Goal: Information Seeking & Learning: Find specific fact

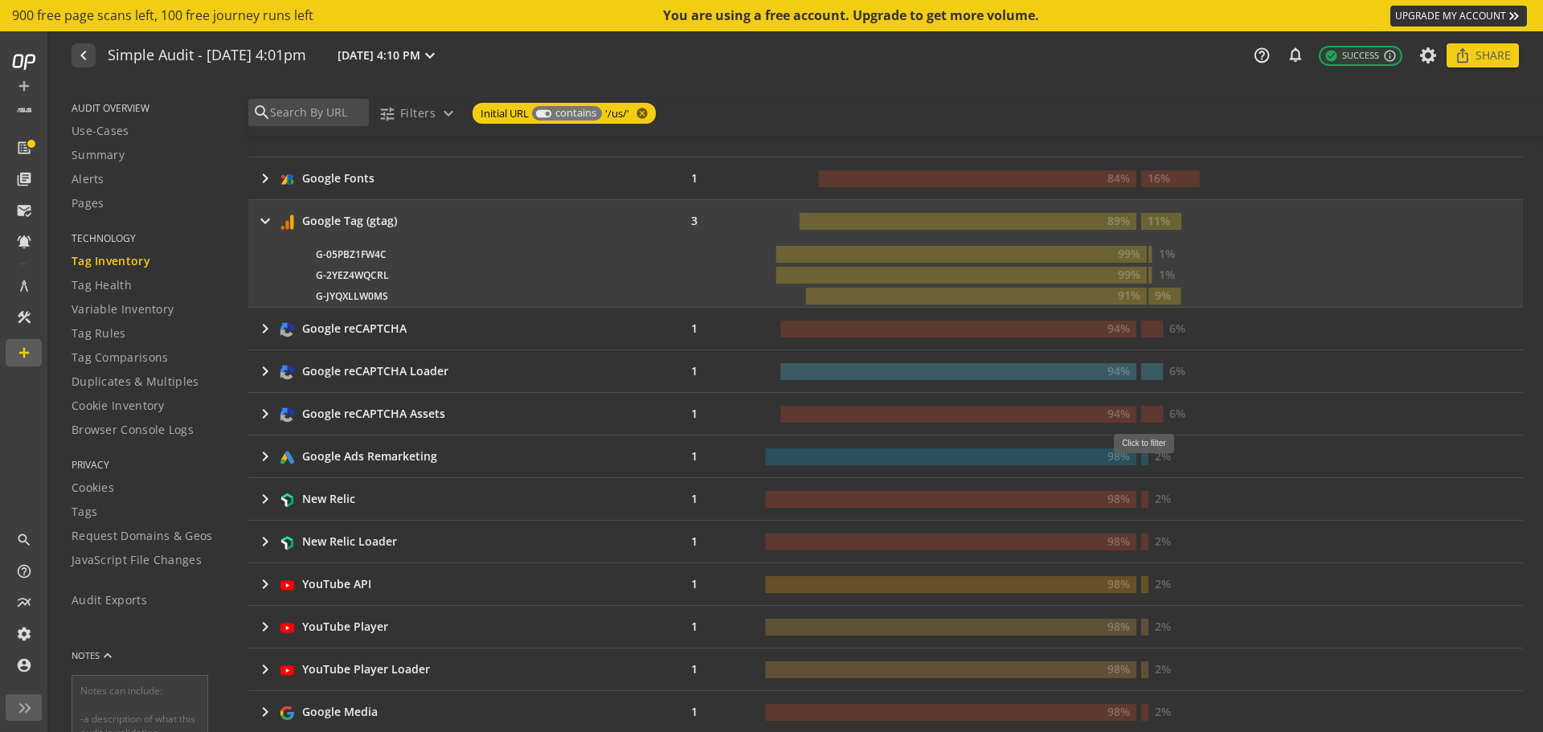
scroll to position [504, 0]
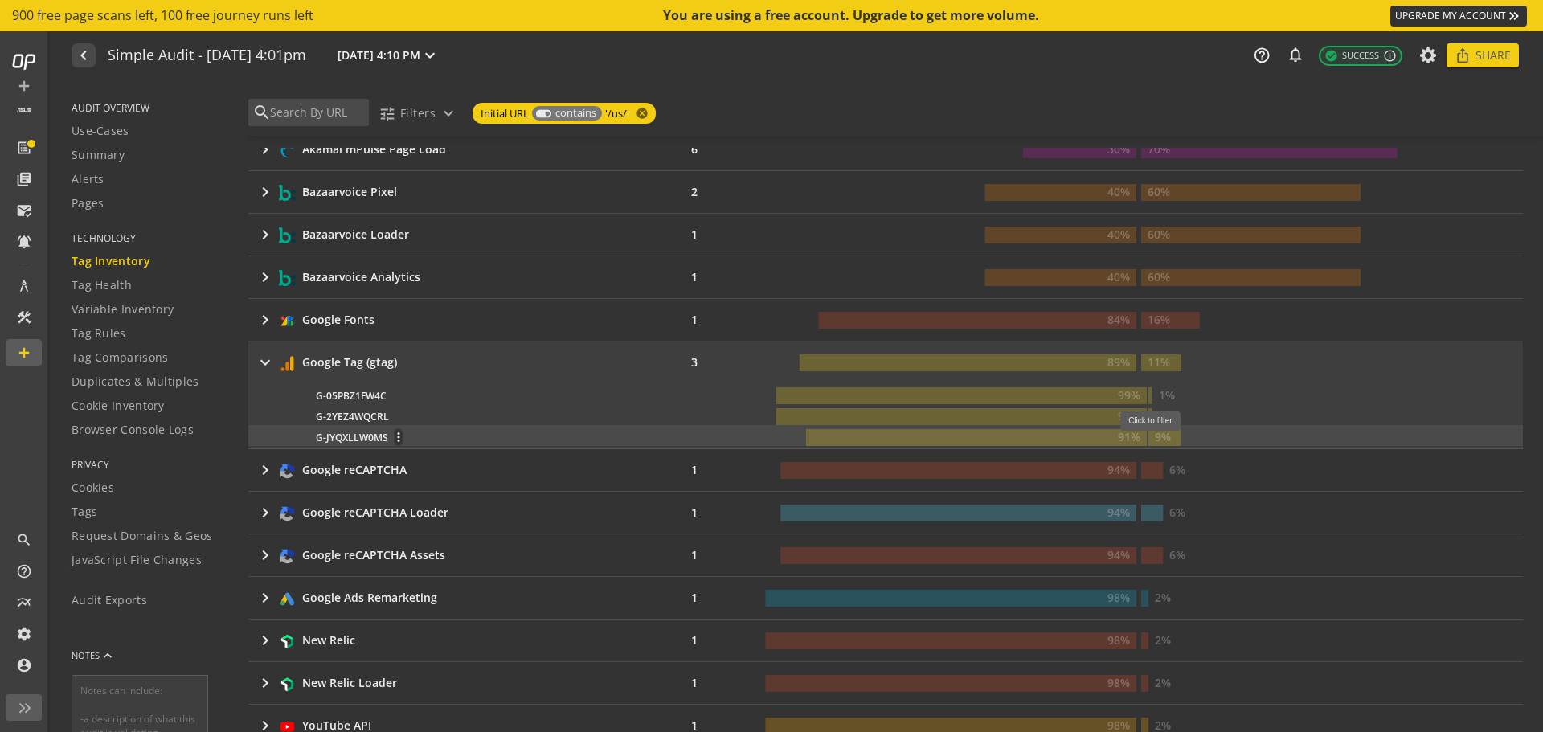
click at [1155, 440] on text "9%" at bounding box center [1163, 436] width 16 height 15
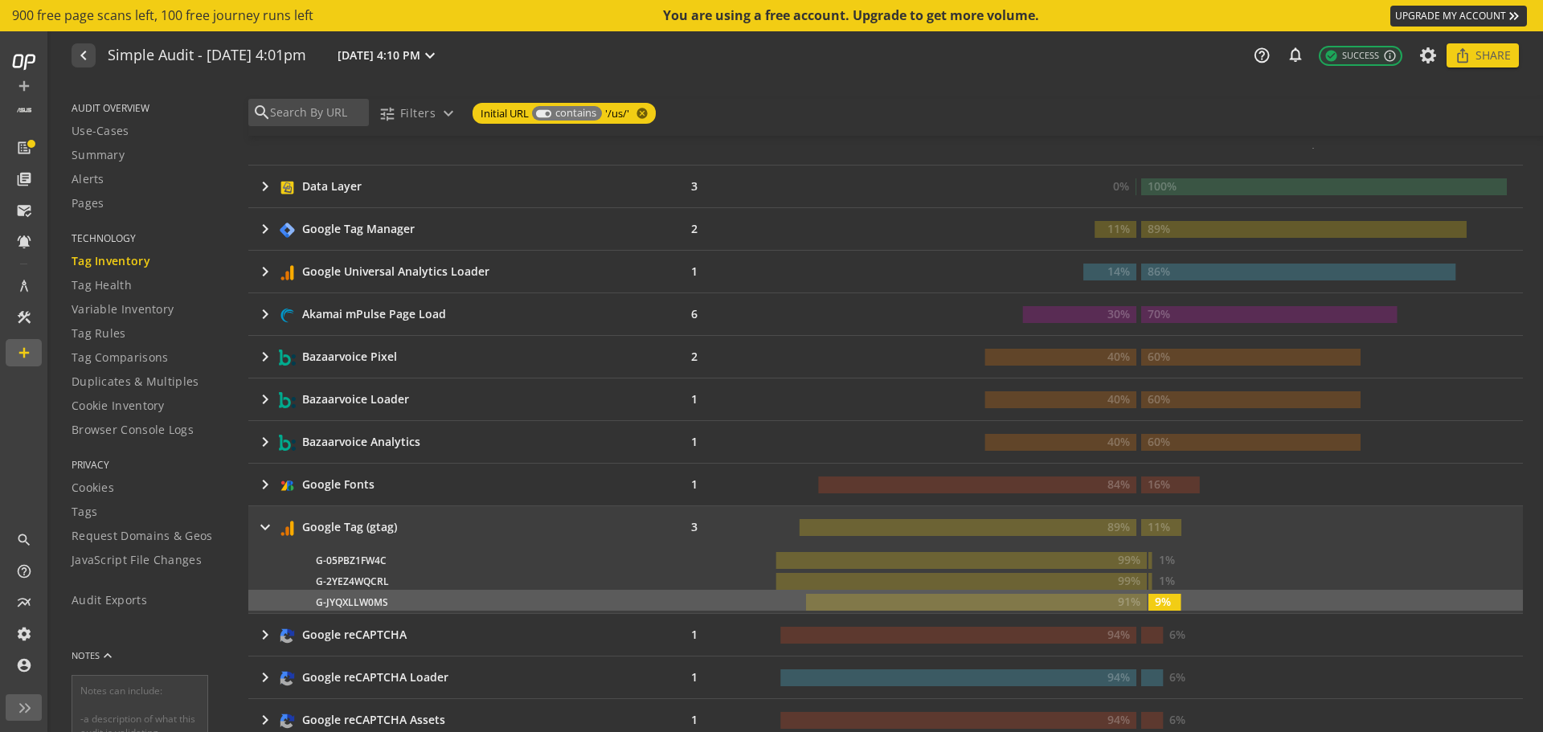
scroll to position [375, 0]
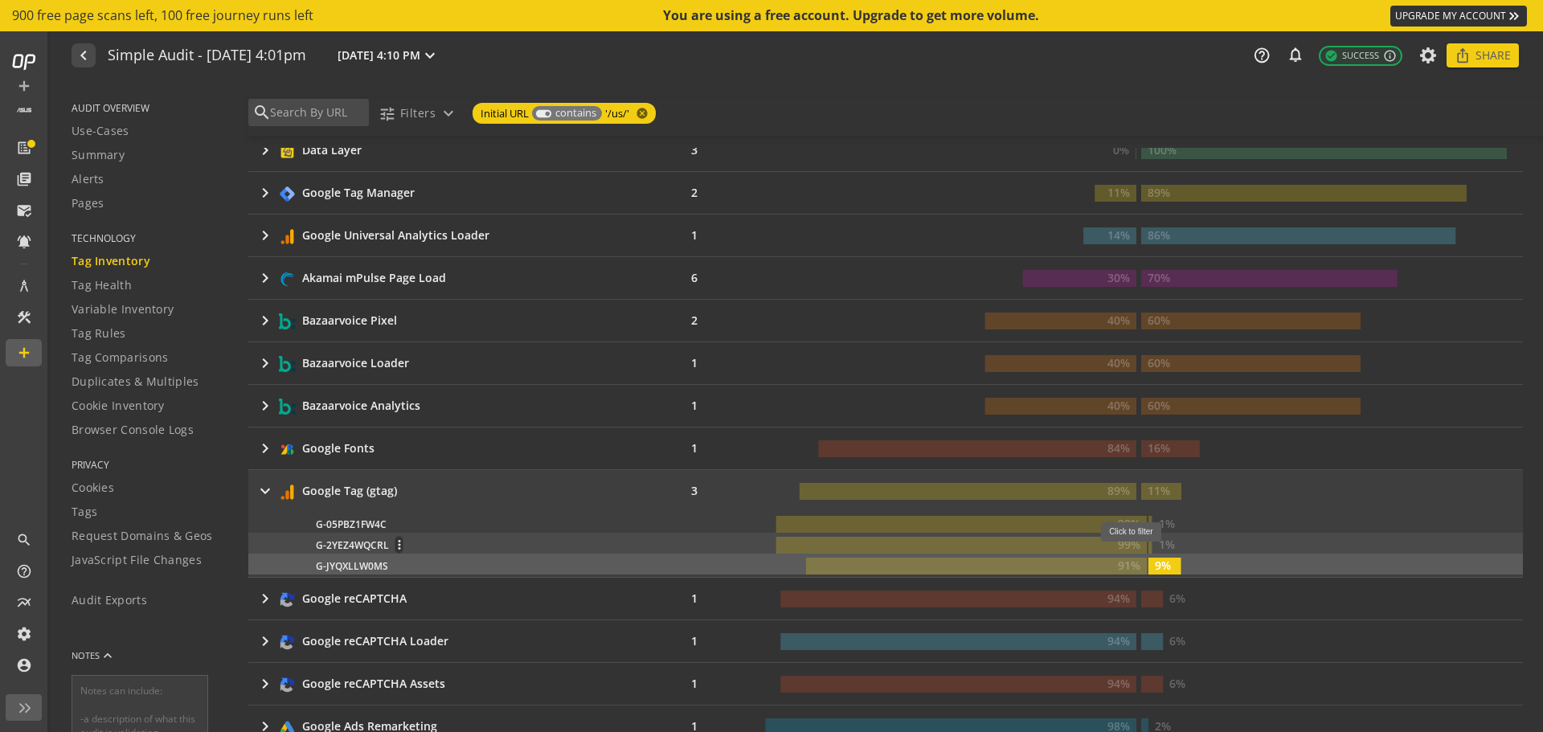
click at [1148, 550] on rect at bounding box center [1150, 545] width 4 height 17
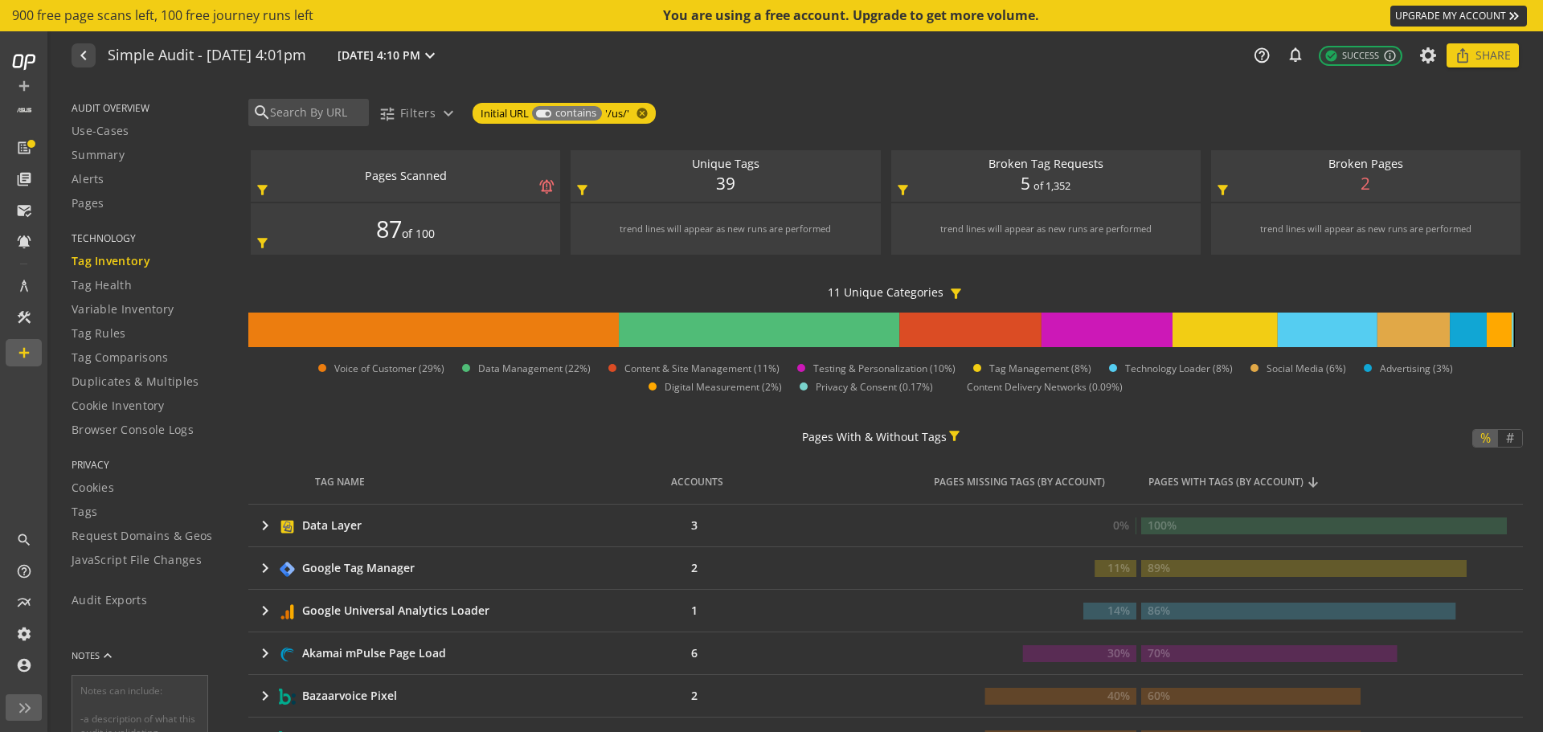
scroll to position [562, 0]
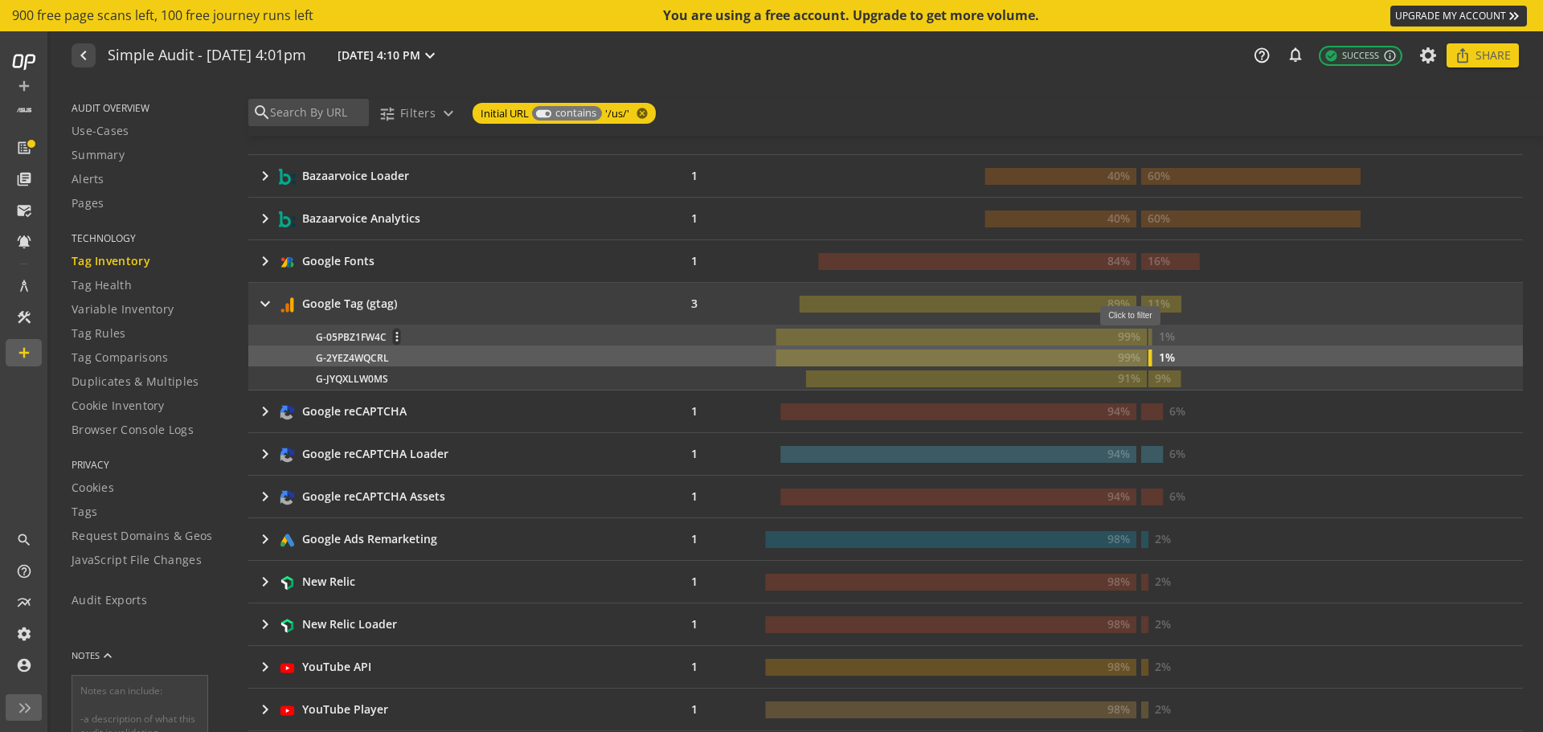
click at [1148, 334] on rect at bounding box center [1150, 337] width 4 height 17
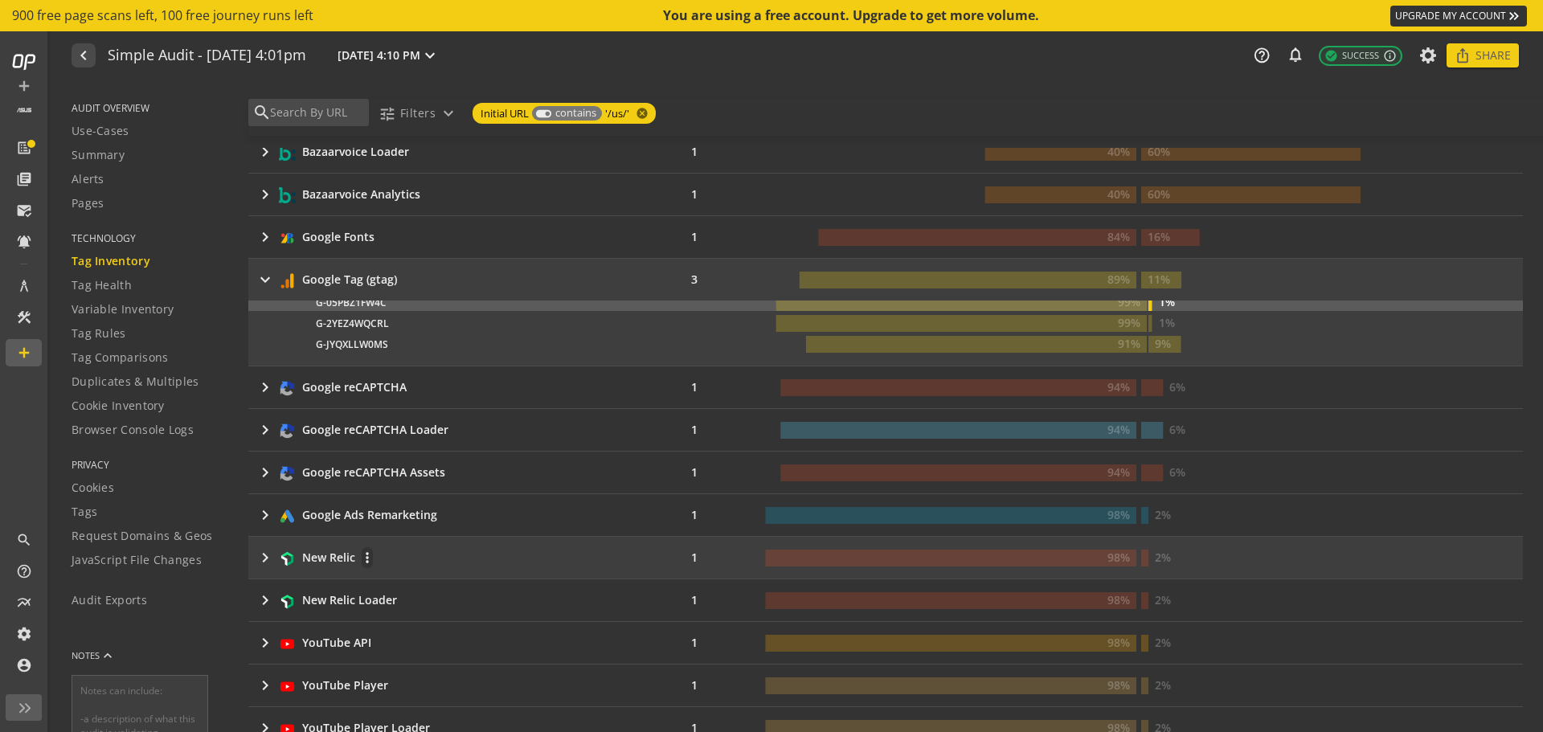
scroll to position [774, 0]
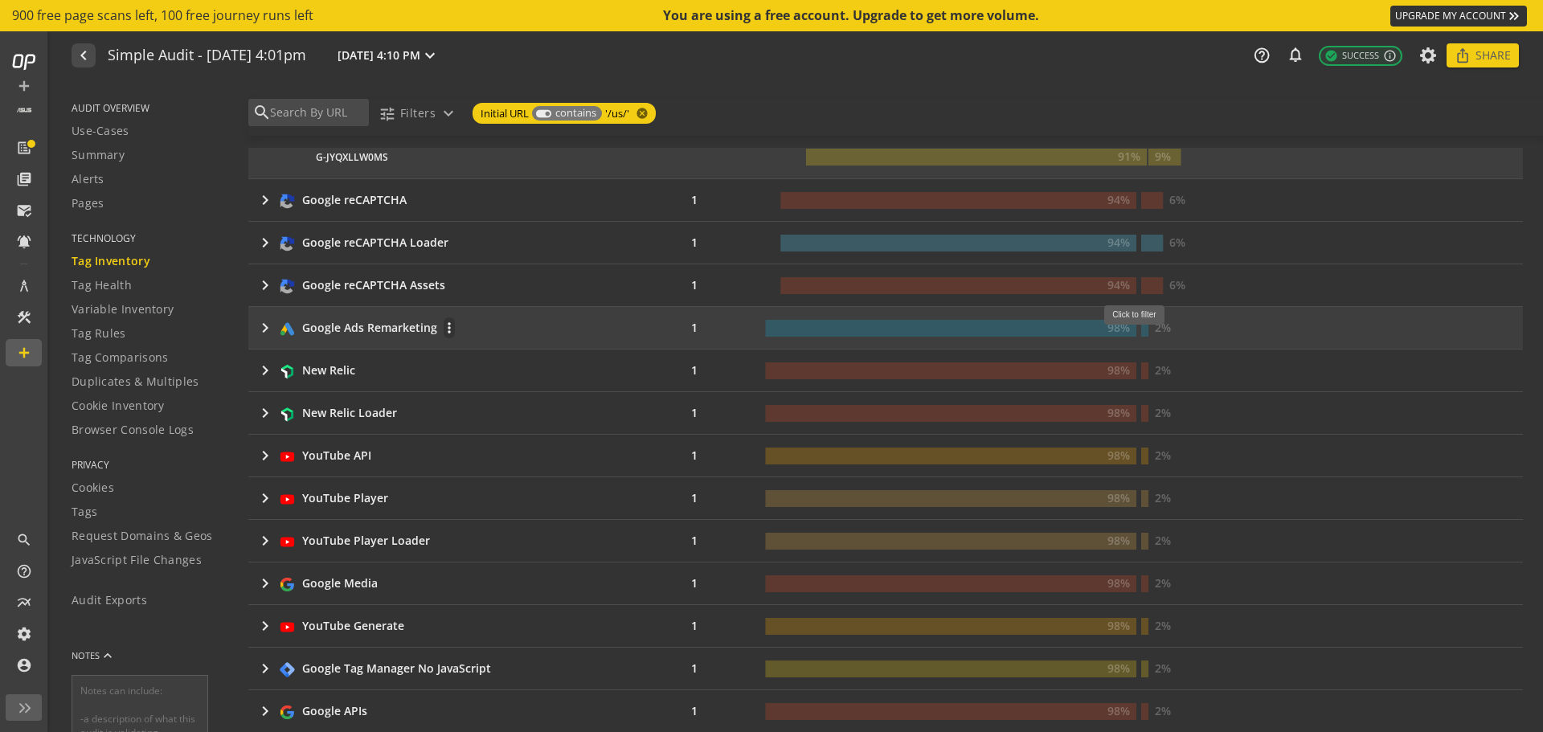
click at [1141, 333] on rect at bounding box center [1144, 328] width 7 height 17
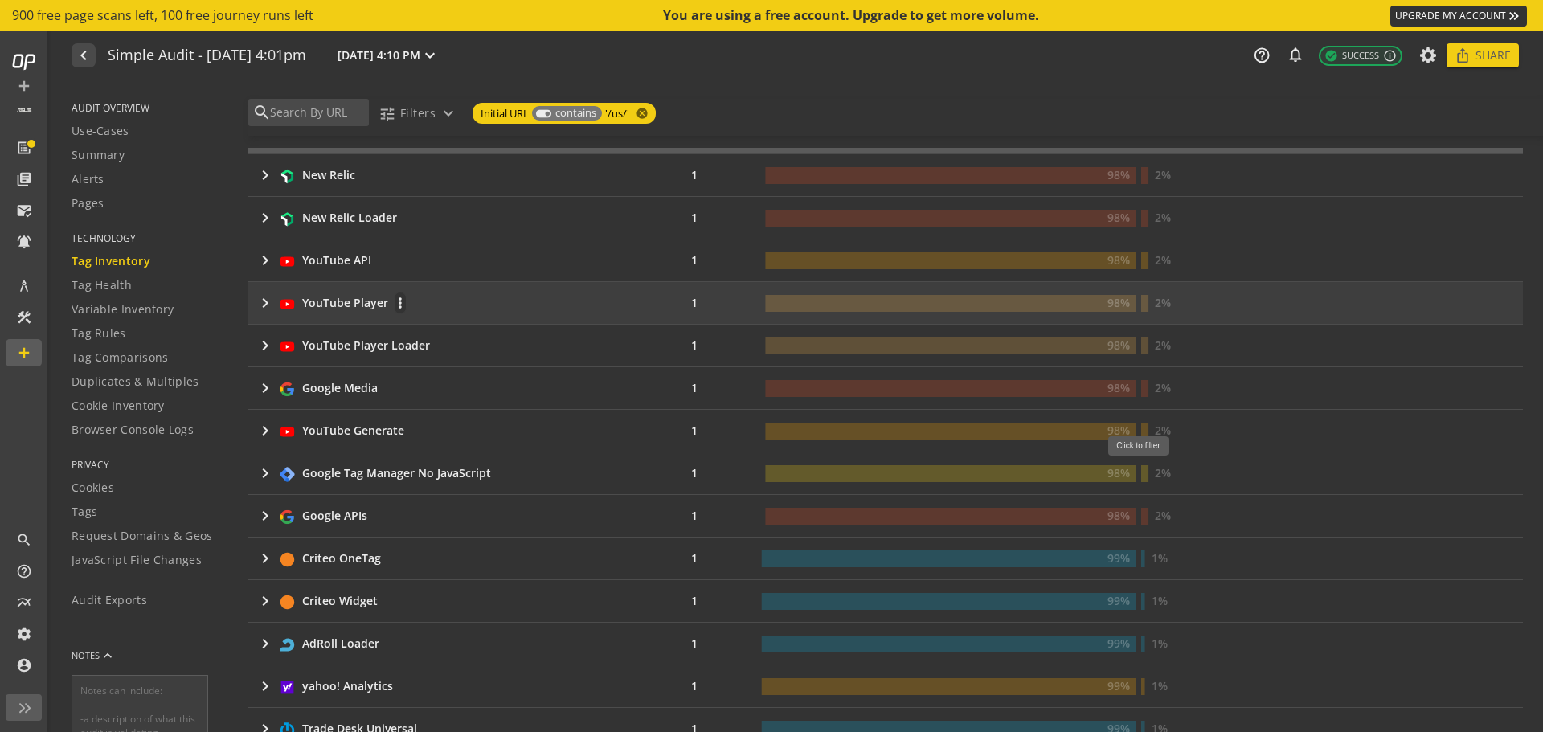
scroll to position [1004, 0]
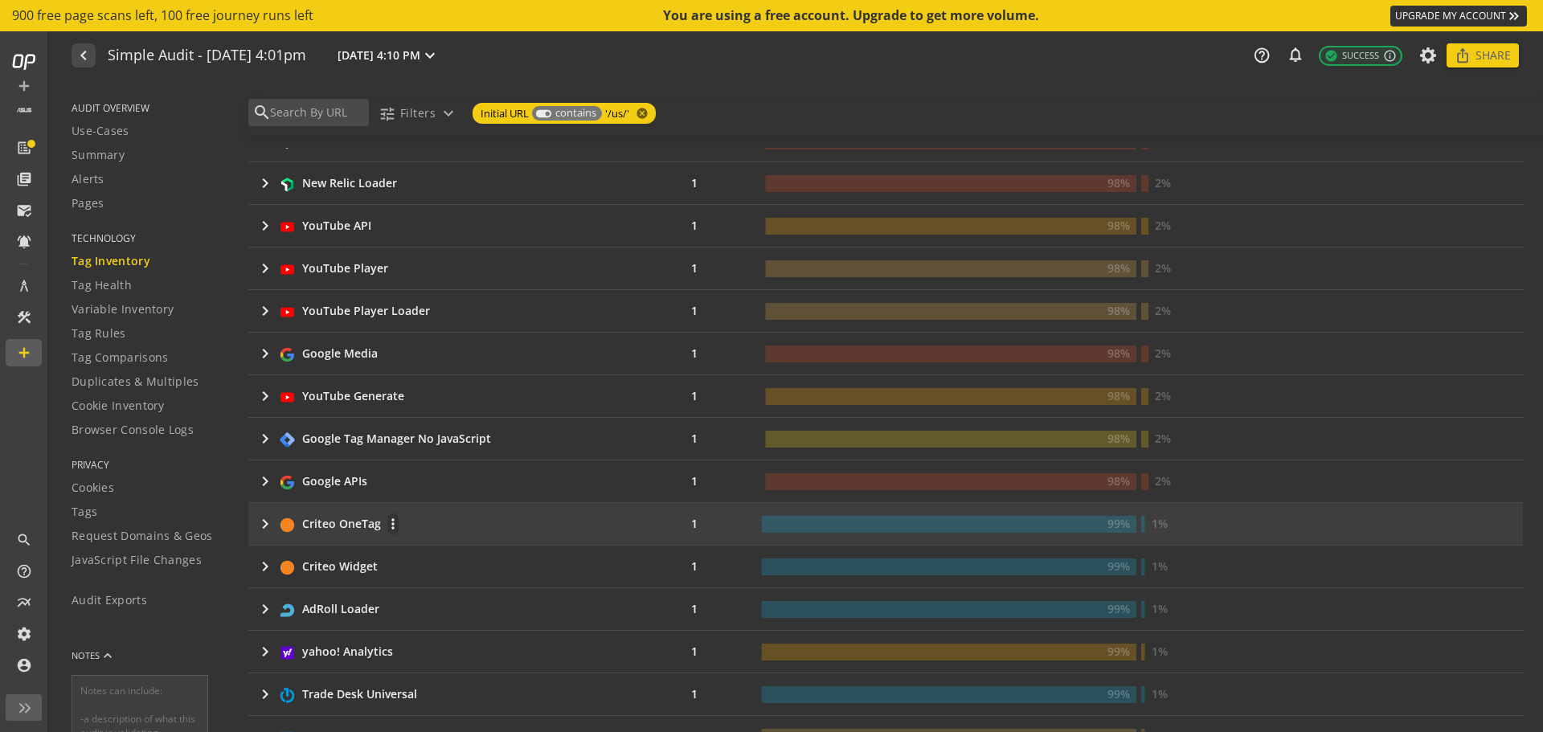
click at [1141, 524] on icon "1%" at bounding box center [1324, 524] width 366 height 17
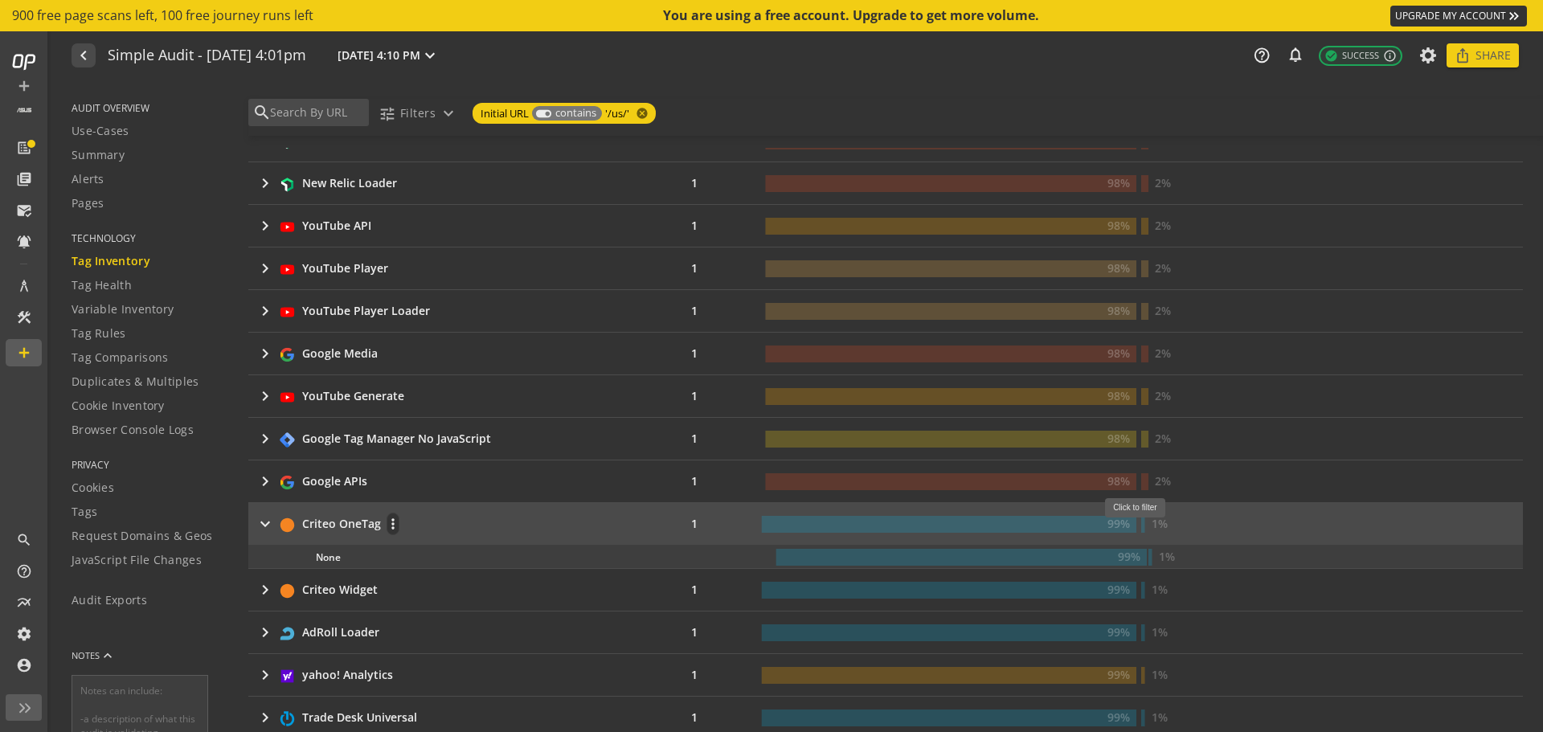
click at [1141, 526] on rect at bounding box center [1143, 524] width 4 height 17
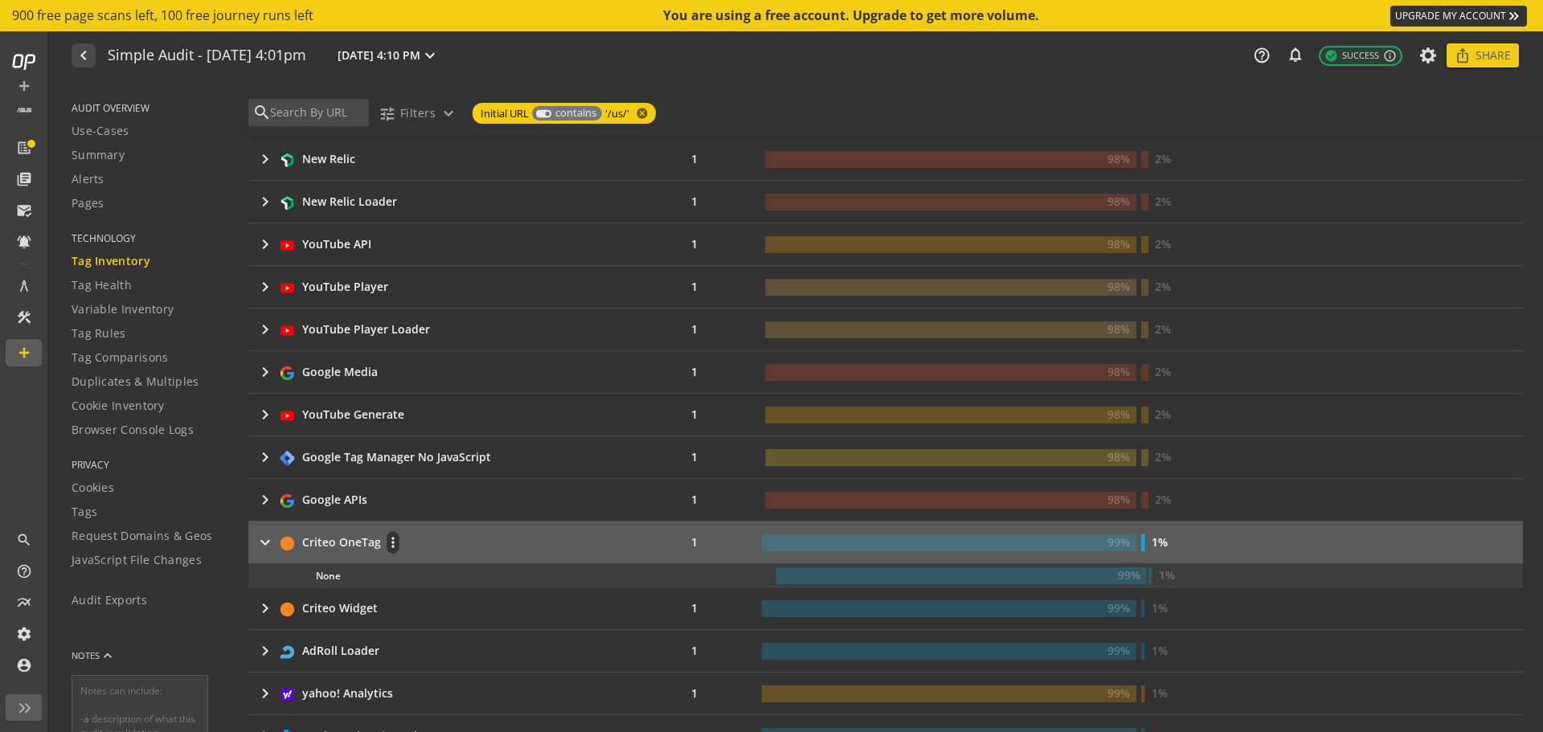
scroll to position [1172, 0]
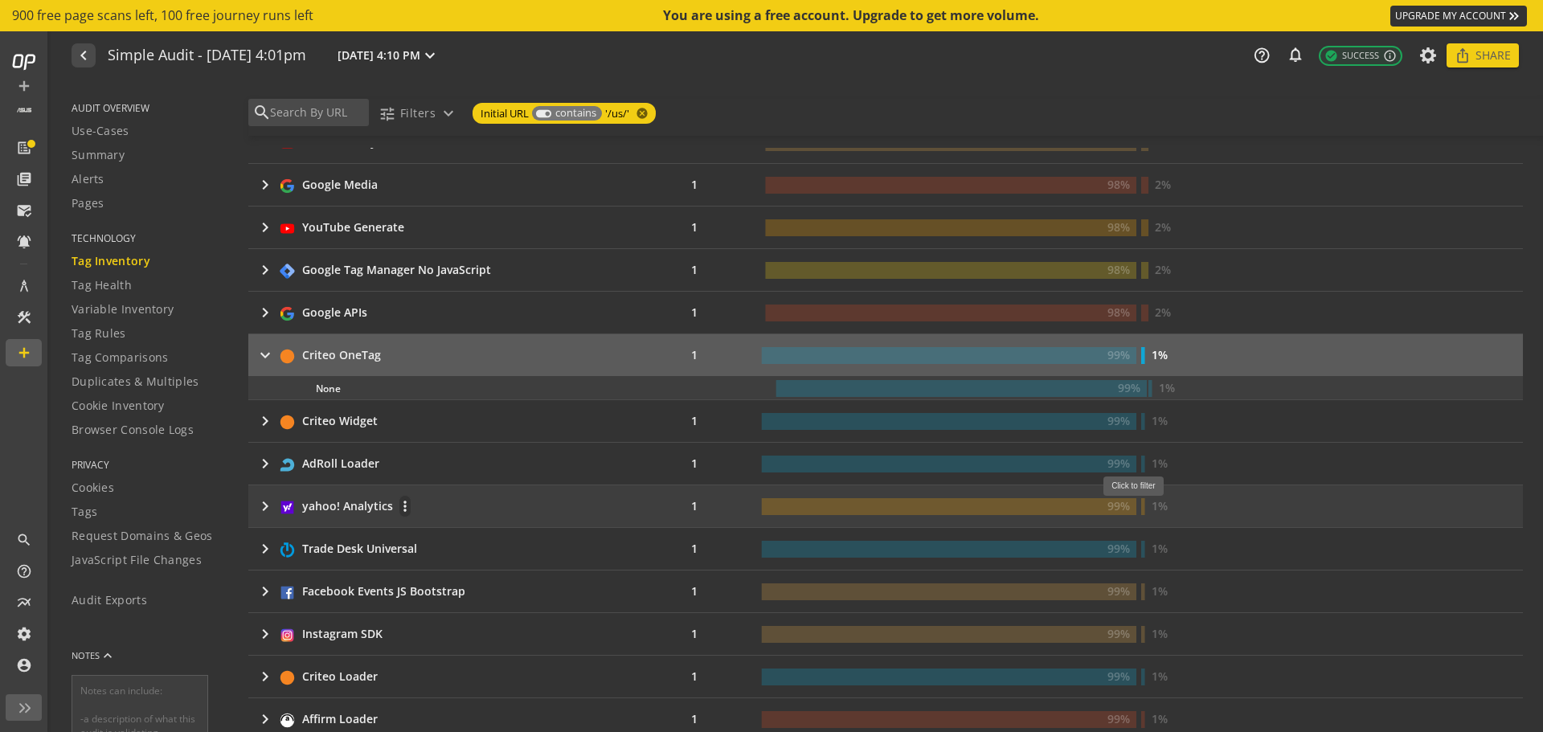
click at [1141, 505] on rect at bounding box center [1143, 506] width 4 height 17
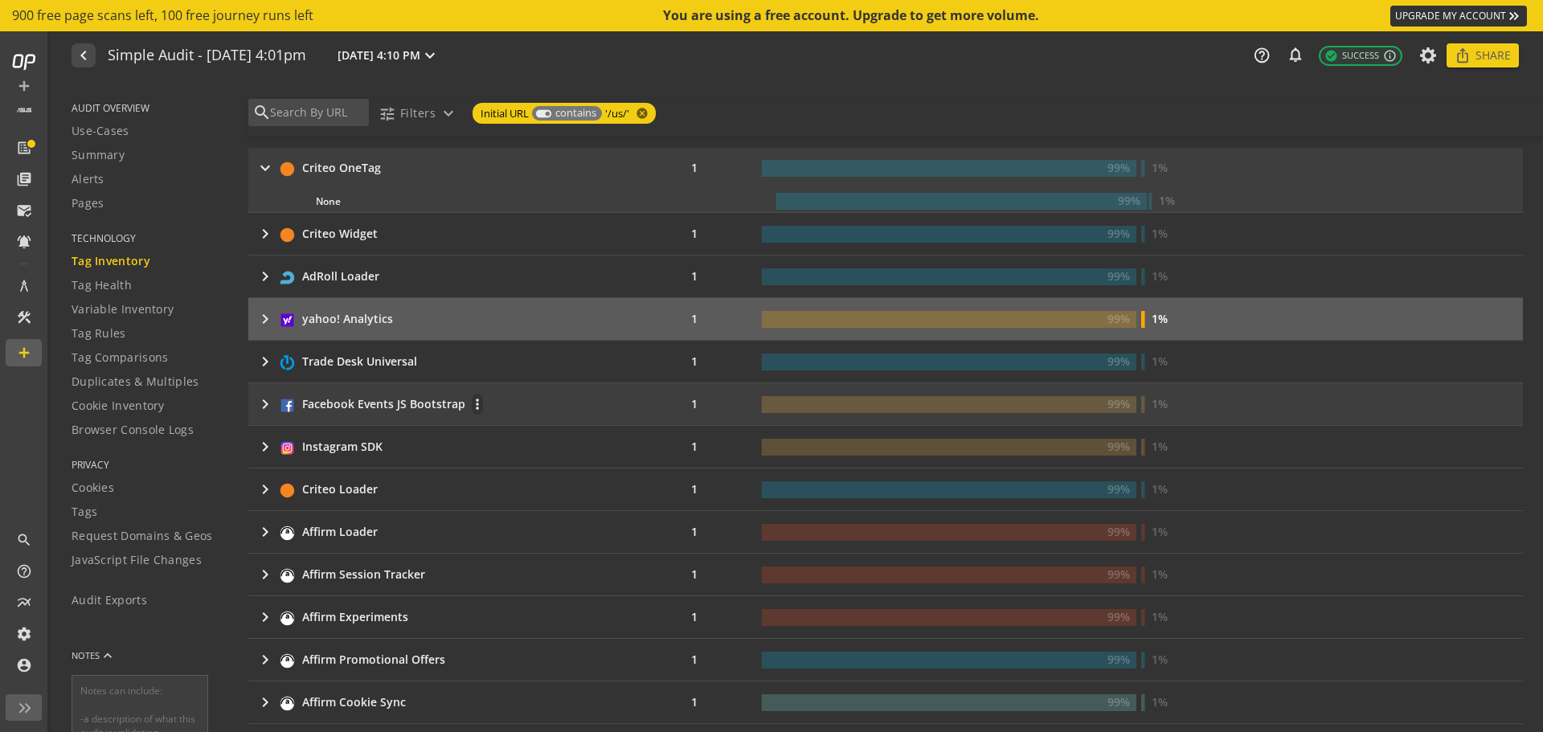
scroll to position [1735, 0]
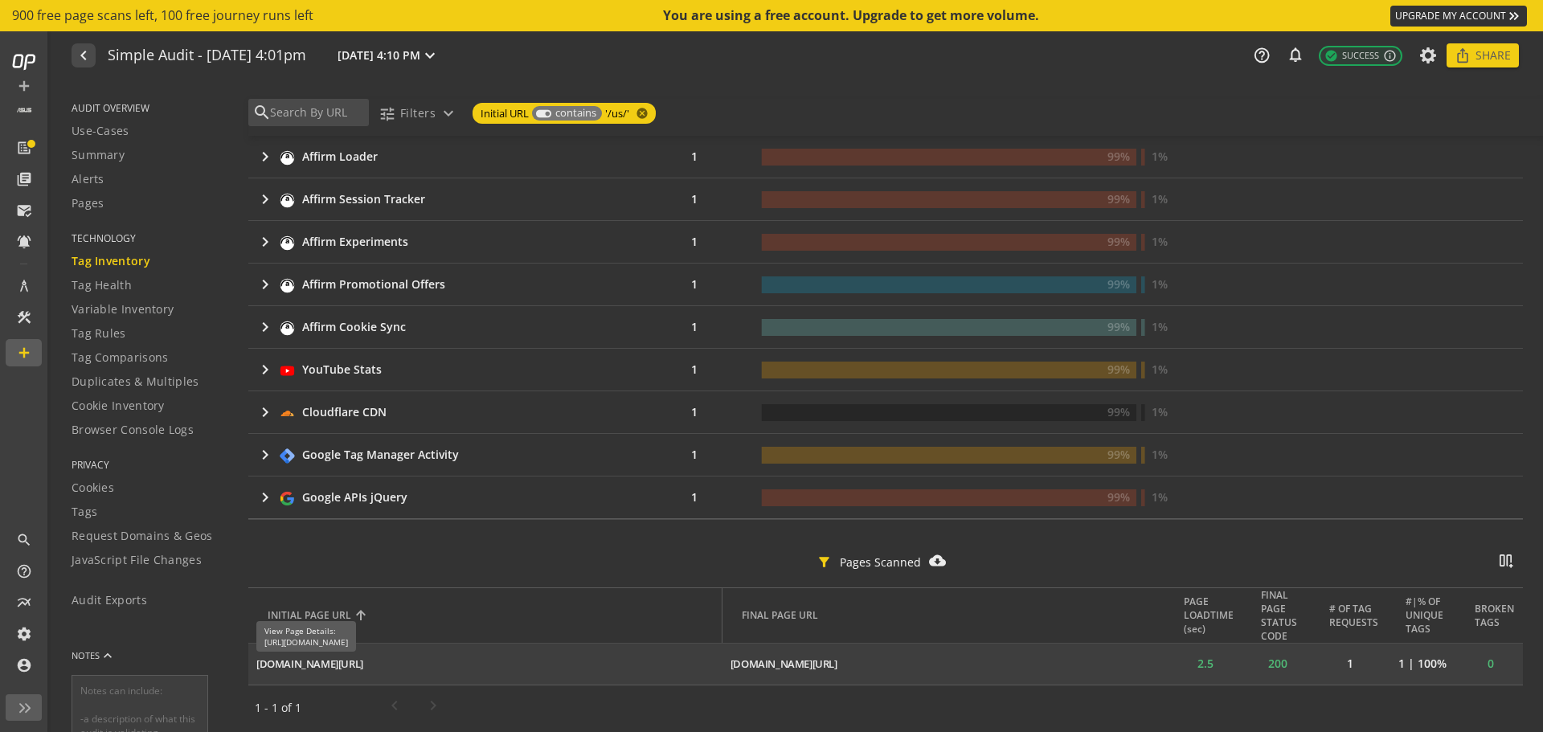
click at [363, 661] on div "[DOMAIN_NAME][URL]" at bounding box center [309, 663] width 107 height 15
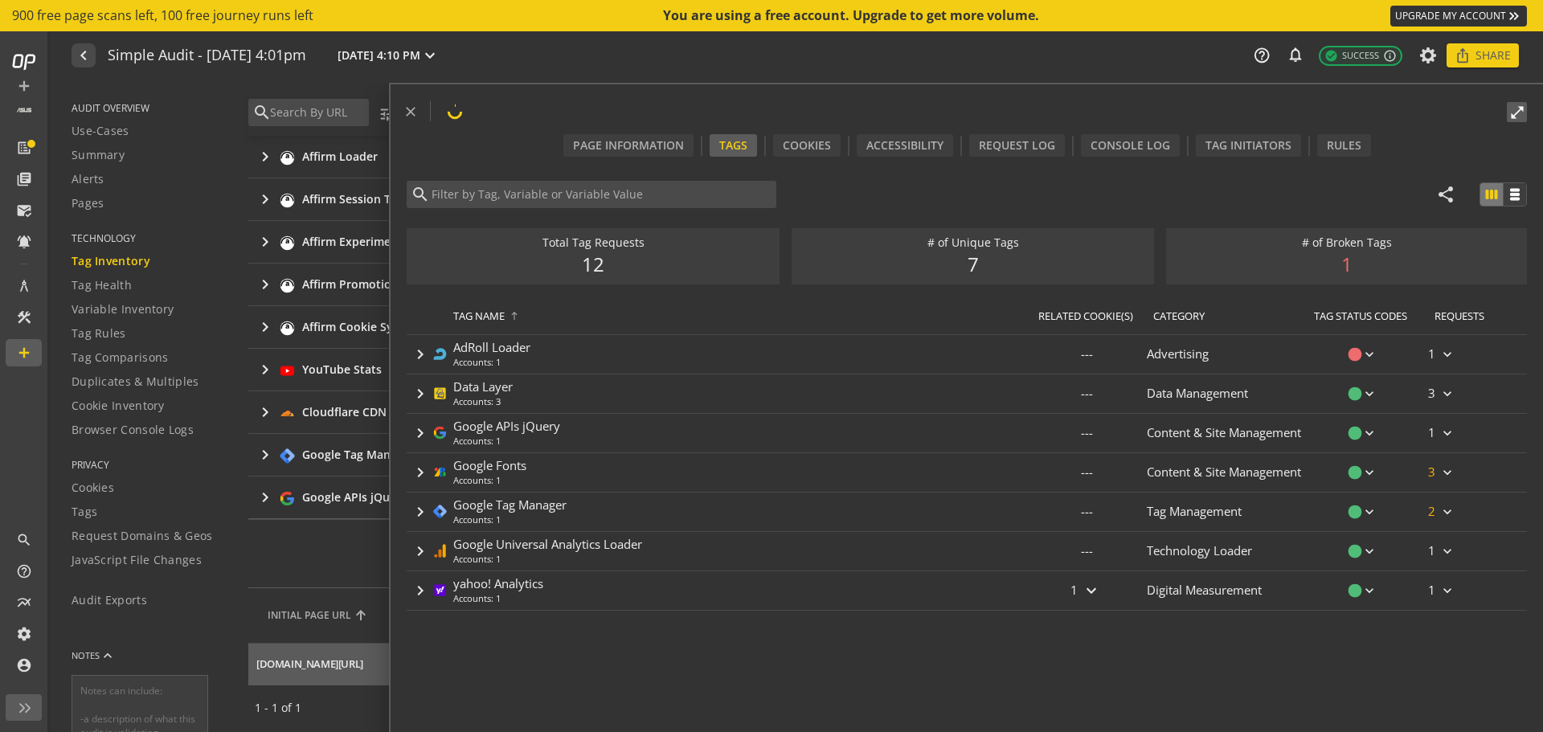
type input "yahoo! Analytics"
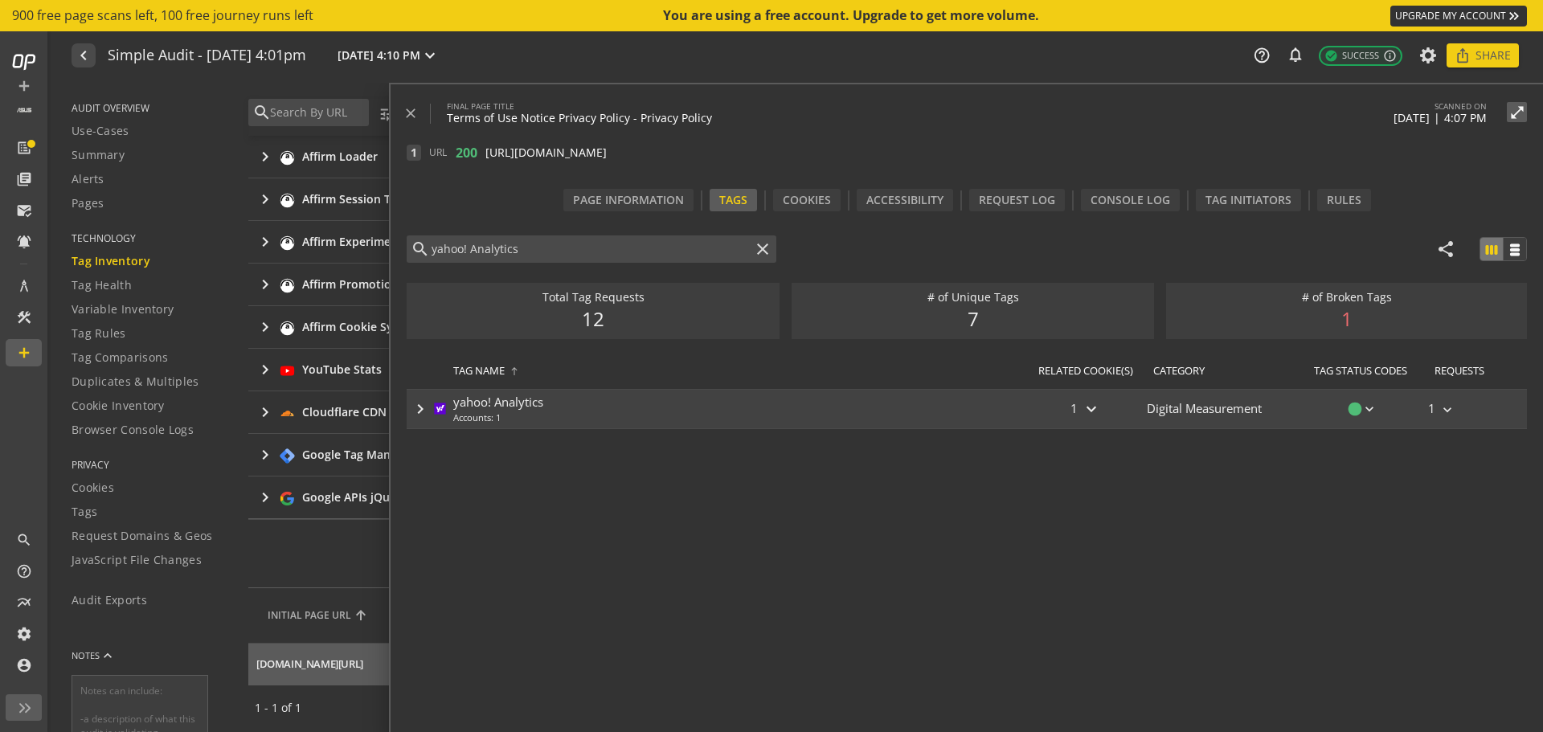
click at [744, 393] on div "keyboard_arrow_right yahoo! Analytics Accounts: 1" at bounding box center [717, 409] width 620 height 39
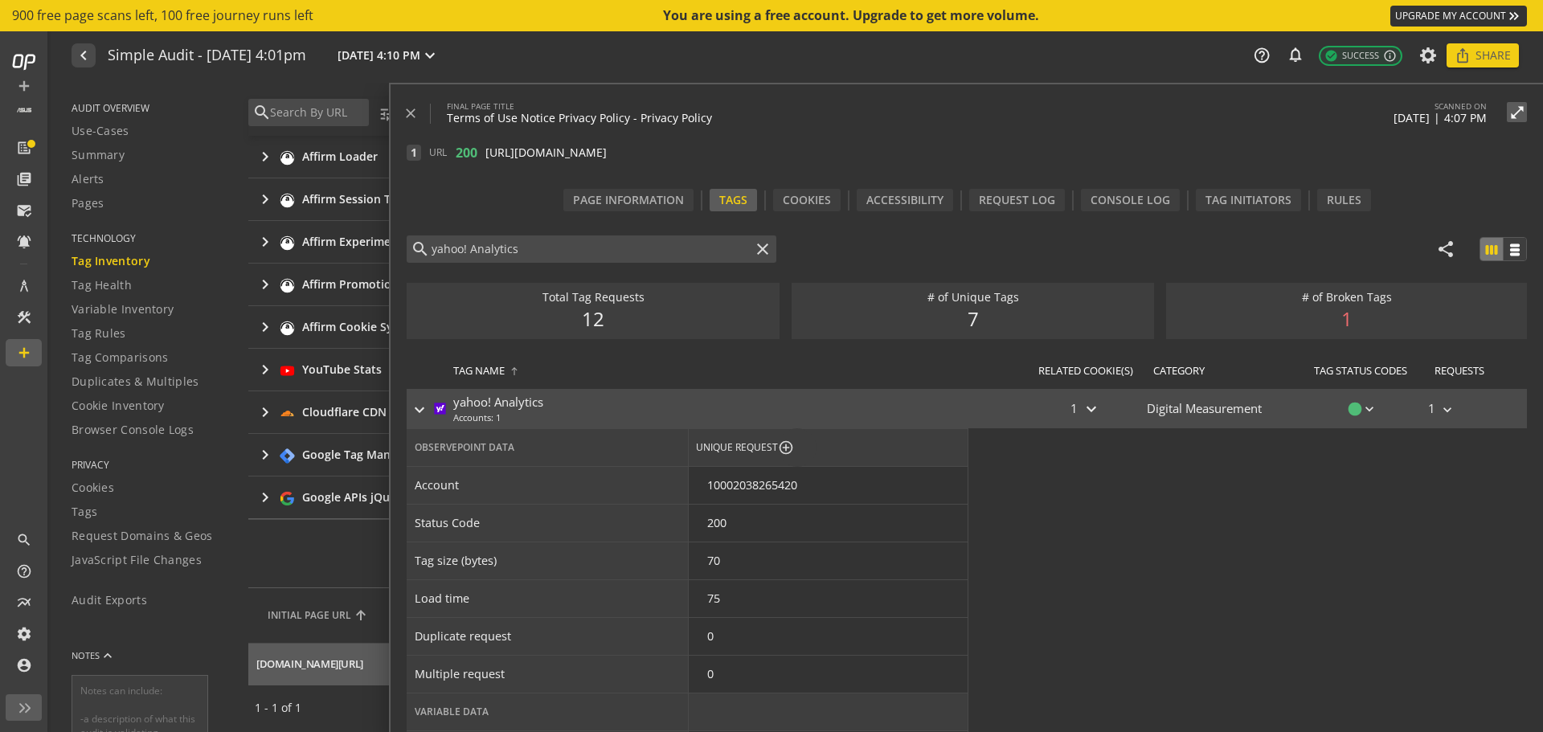
scroll to position [55, 0]
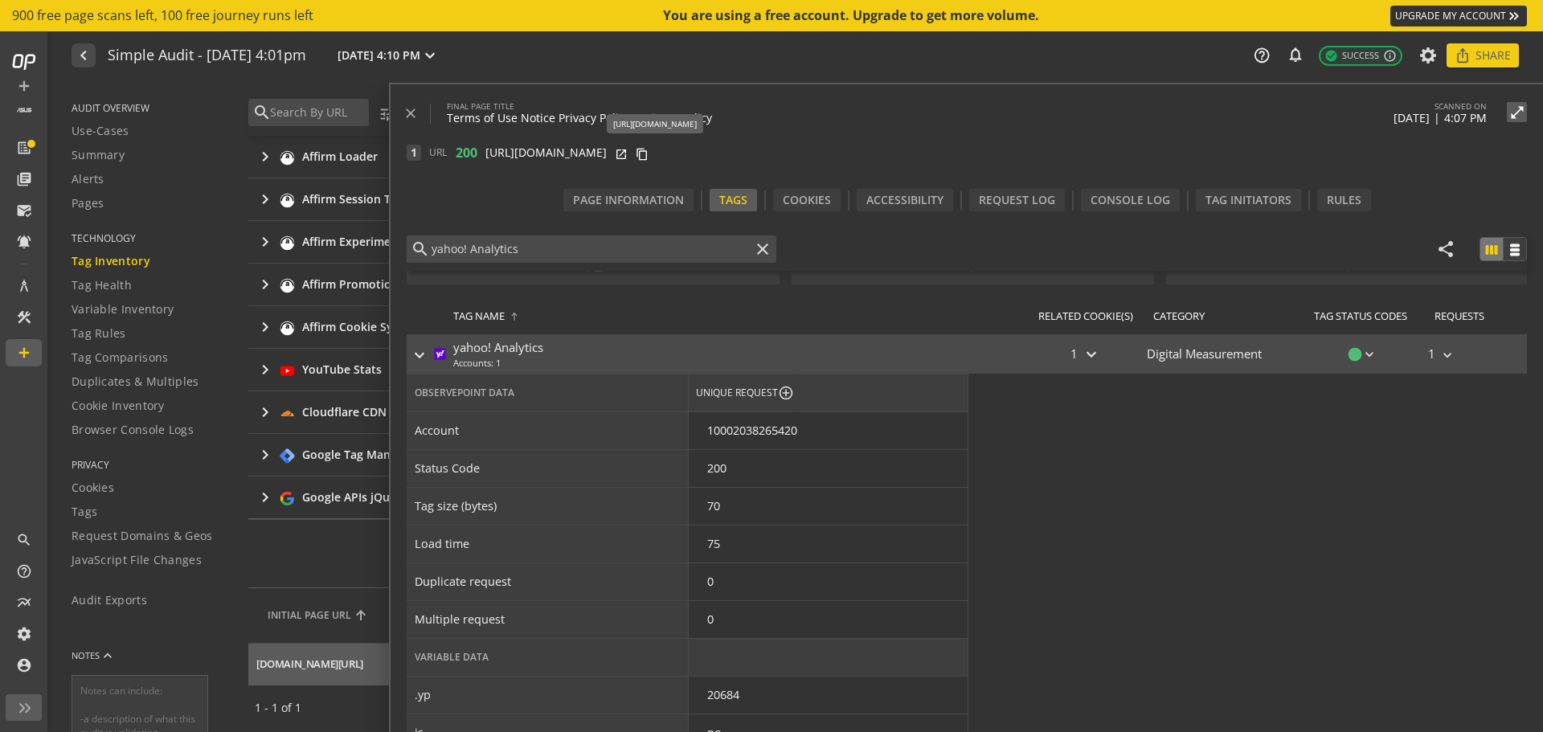
drag, startPoint x: 904, startPoint y: 147, endPoint x: 772, endPoint y: 153, distance: 131.9
click at [630, 157] on div "1 URL 200 [URL][DOMAIN_NAME] open_in_new content_copy" at bounding box center [975, 153] width 1136 height 16
click at [648, 153] on mat-icon "content_copy" at bounding box center [642, 152] width 13 height 13
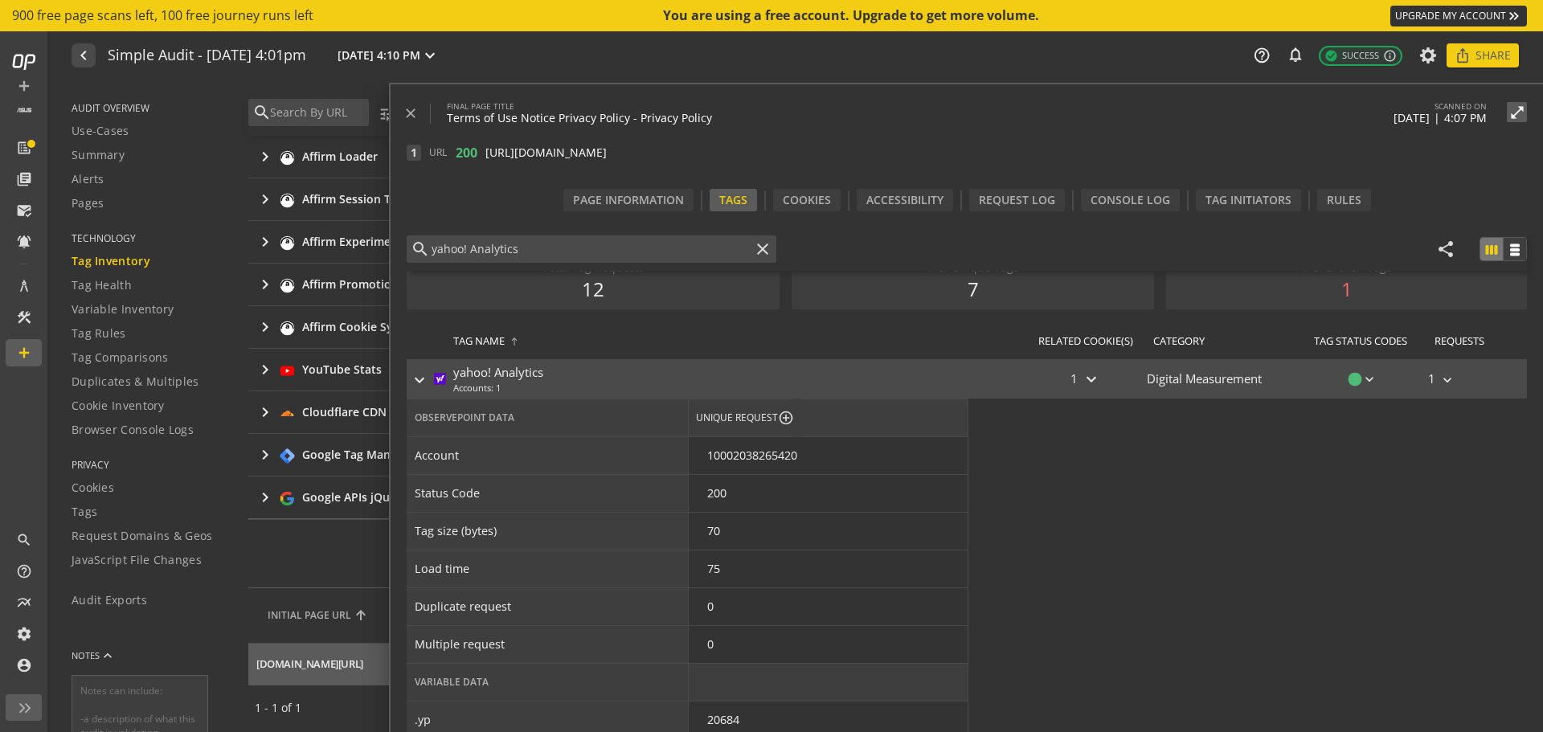
scroll to position [17, 0]
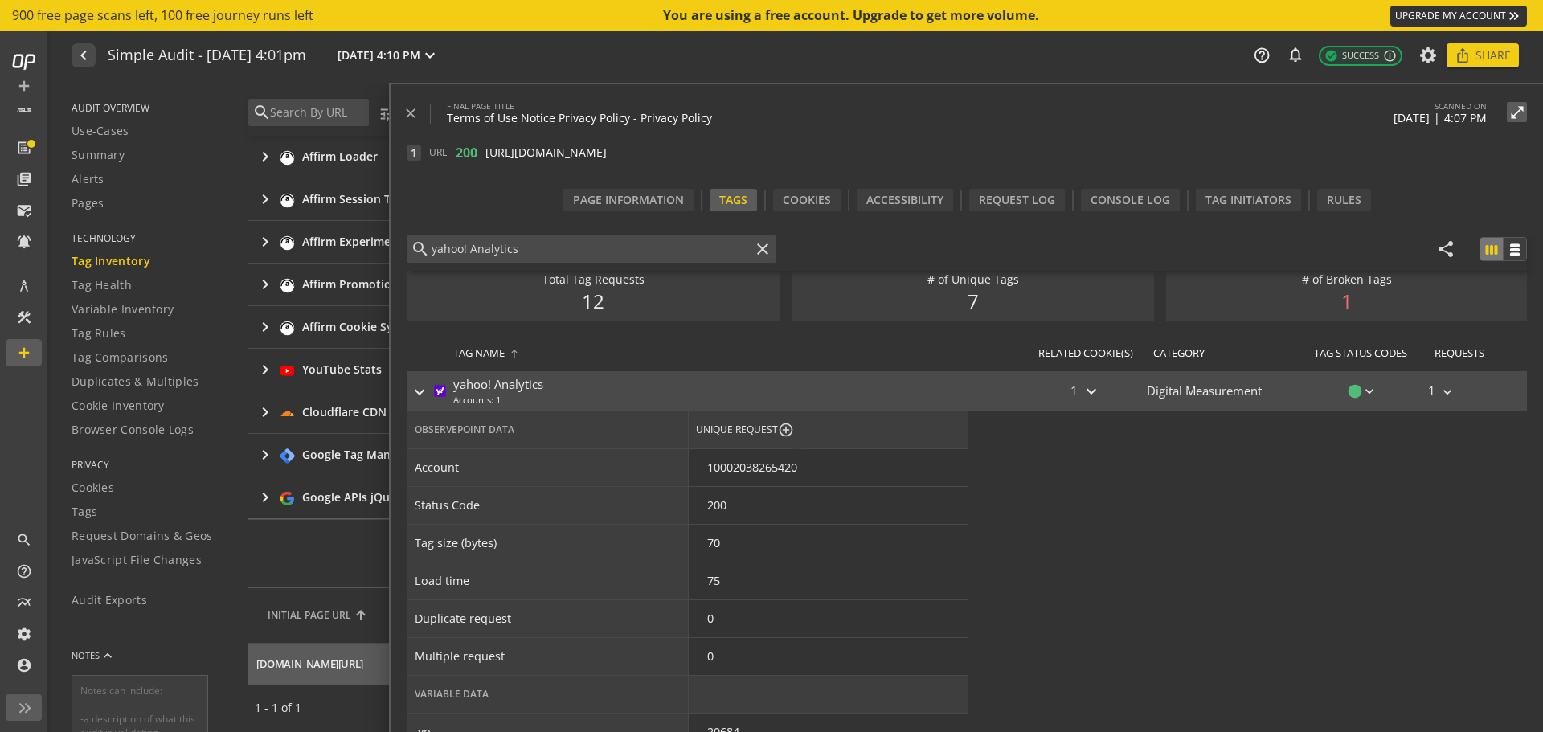
drag, startPoint x: 550, startPoint y: 252, endPoint x: 417, endPoint y: 250, distance: 132.6
click at [417, 250] on div "search yahoo! Analytics close" at bounding box center [592, 248] width 370 height 27
drag, startPoint x: 800, startPoint y: 147, endPoint x: 491, endPoint y: 149, distance: 309.4
click at [491, 149] on div "1 URL 200 [URL][DOMAIN_NAME] open_in_new content_copy" at bounding box center [975, 153] width 1136 height 16
click at [628, 158] on mat-icon "open_in_new" at bounding box center [621, 152] width 13 height 13
